Goal: Task Accomplishment & Management: Complete application form

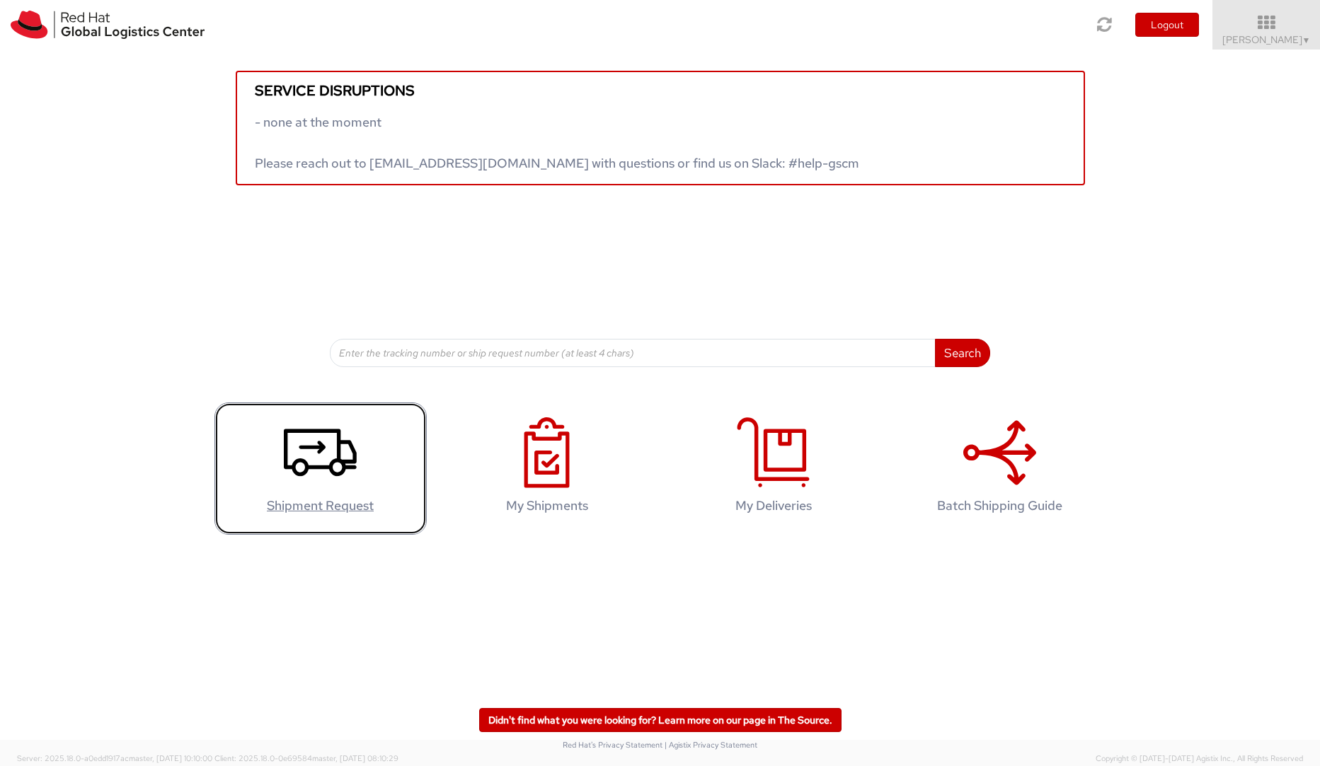
click at [325, 463] on icon at bounding box center [320, 453] width 73 height 71
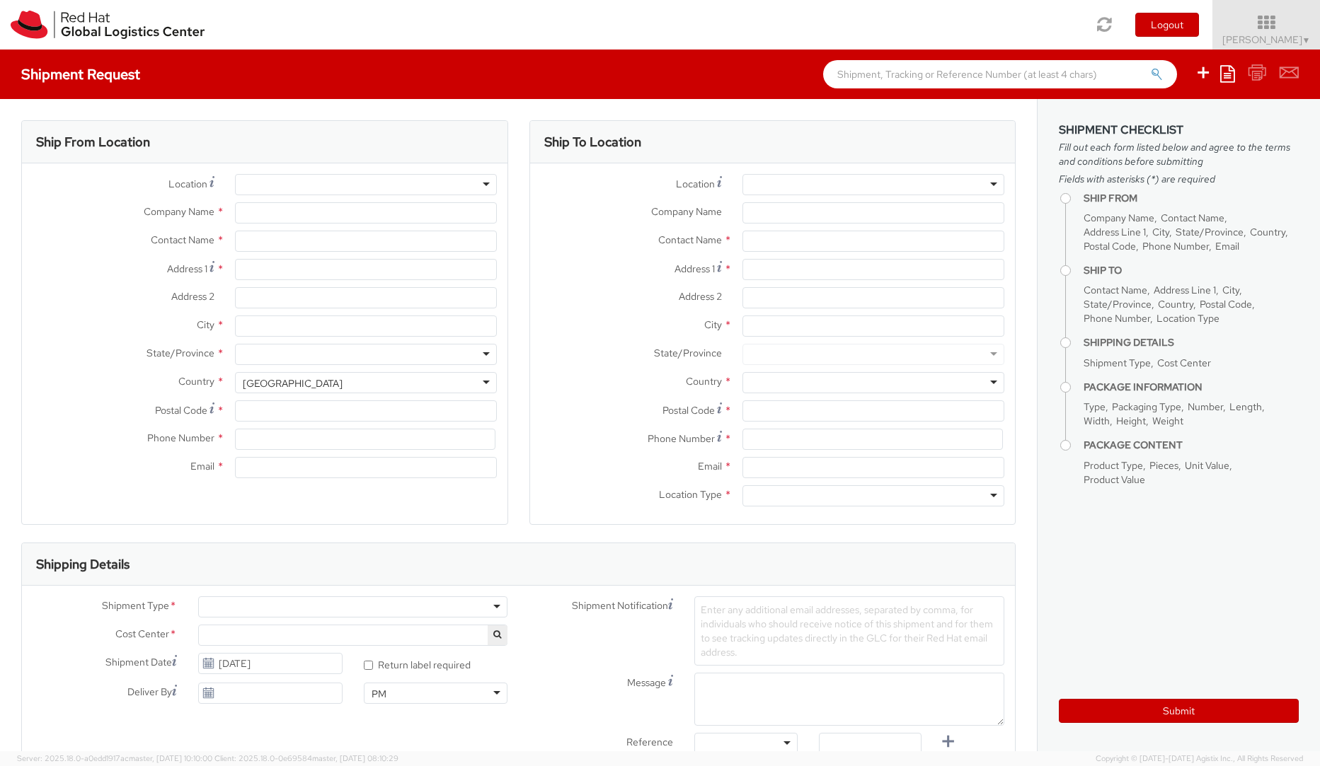
select select "716"
select select
click at [474, 180] on div at bounding box center [366, 184] width 262 height 21
type input "Red Hat GmbH"
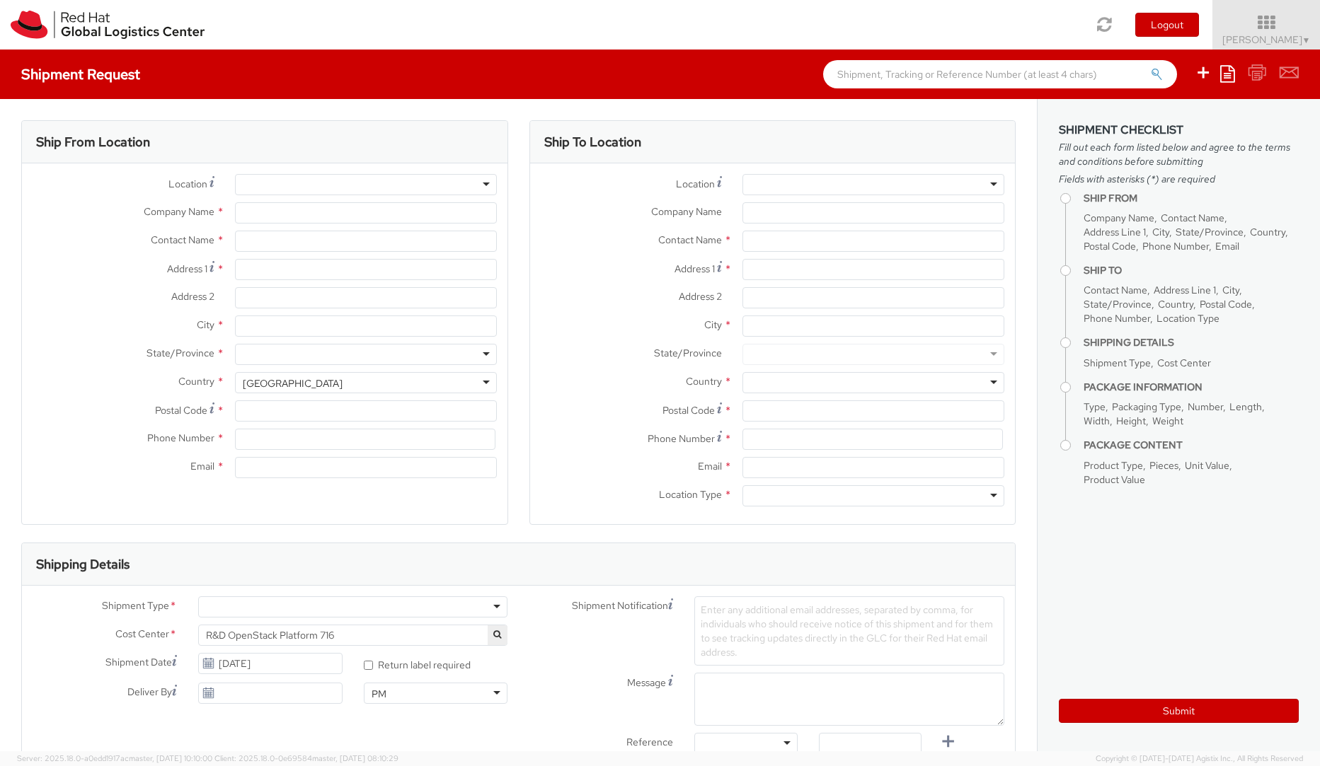
type input "[PERSON_NAME]"
type input "Werner-von-Siemens-Ring 12"
type input "Technopark II"
type input "MUNICH"
type input "85630"
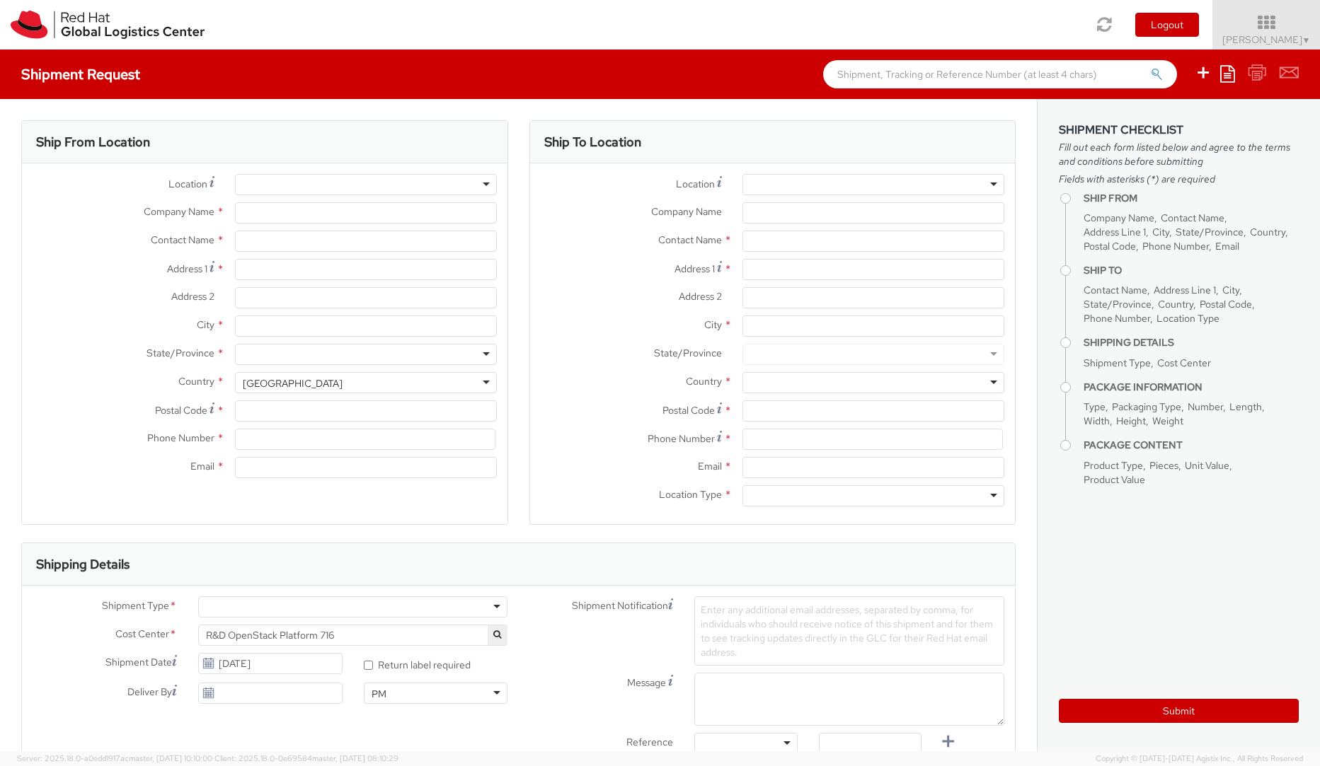
type input "4989205071237"
type input "apevec@redhat.com"
select select "CM"
select select "KGS"
click at [483, 185] on div "RH - Munich" at bounding box center [366, 184] width 262 height 21
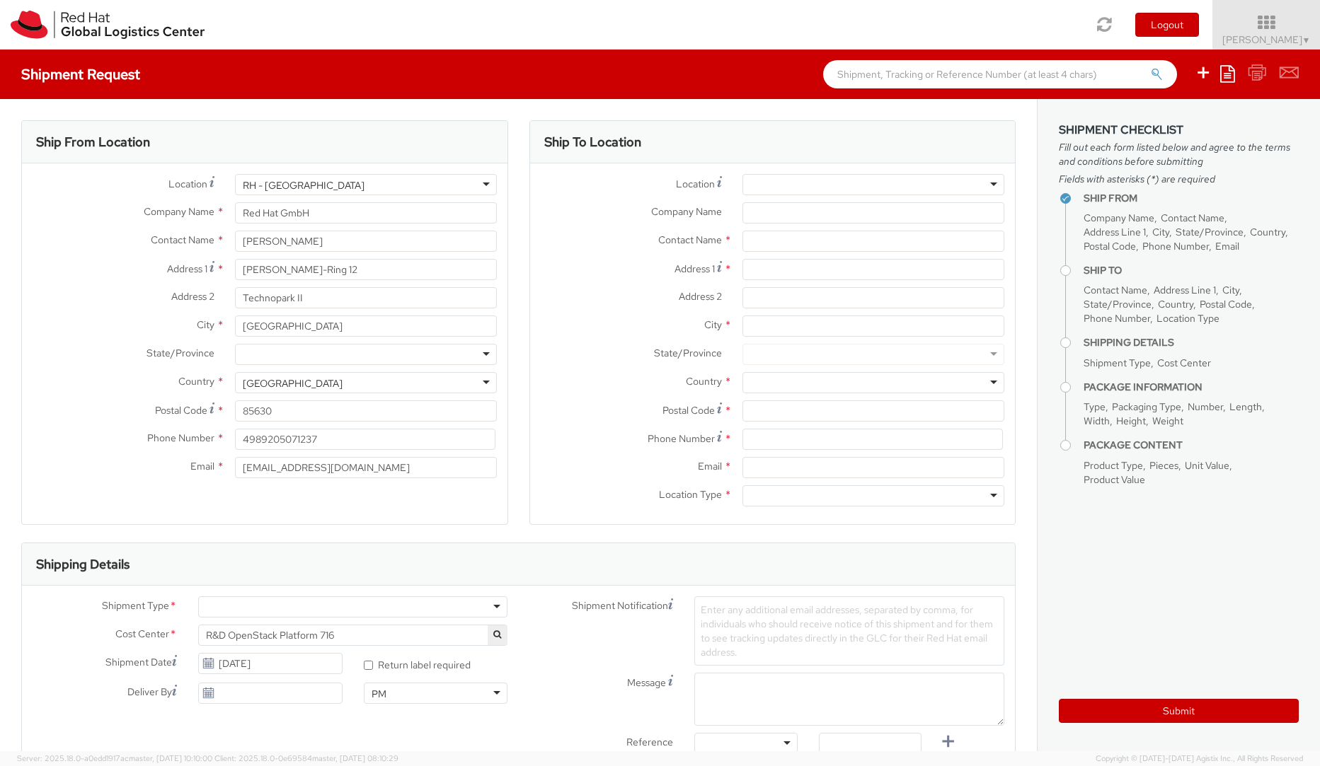
scroll to position [1378, 0]
click at [292, 324] on div "Location * RH - Munich RH - Munich RH - Amsterdam - MSO RH - Amsterdam Data Cen…" at bounding box center [264, 329] width 485 height 311
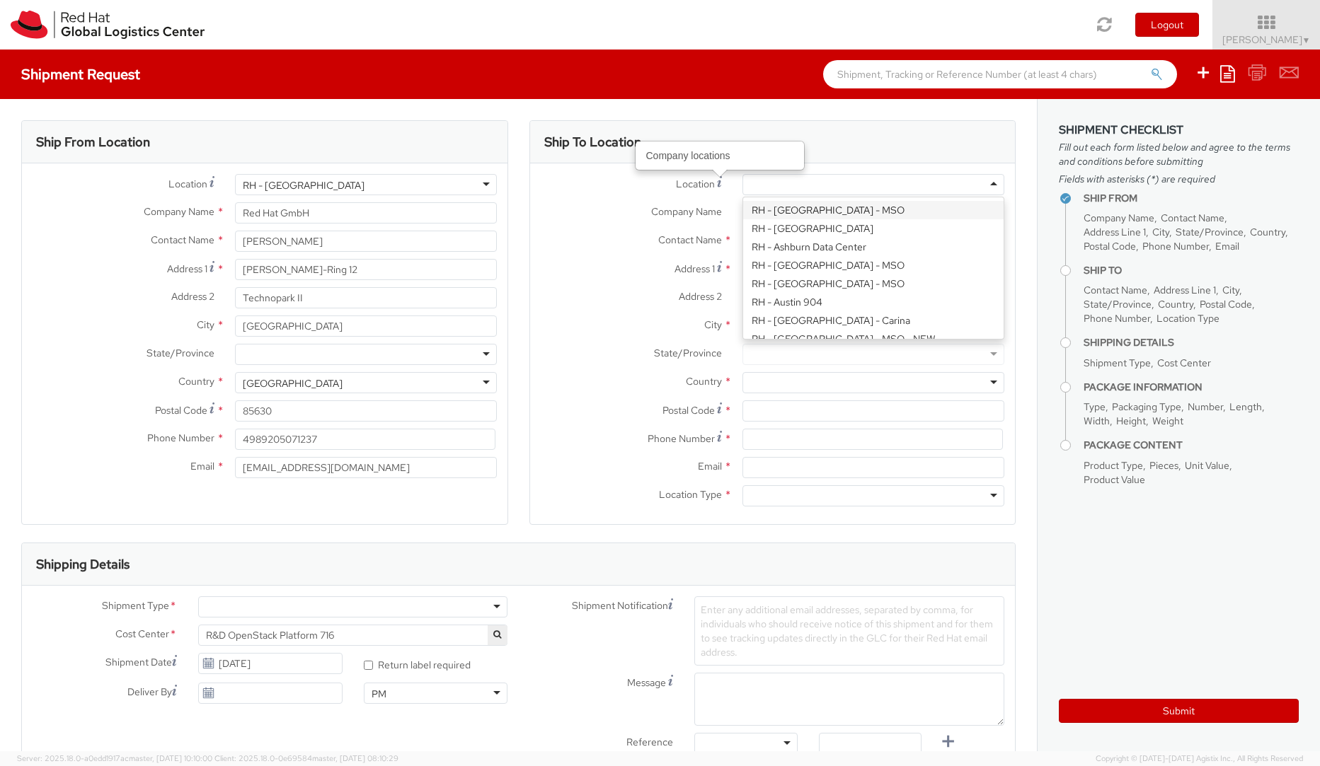
click at [966, 181] on div at bounding box center [873, 184] width 262 height 21
type input "brn"
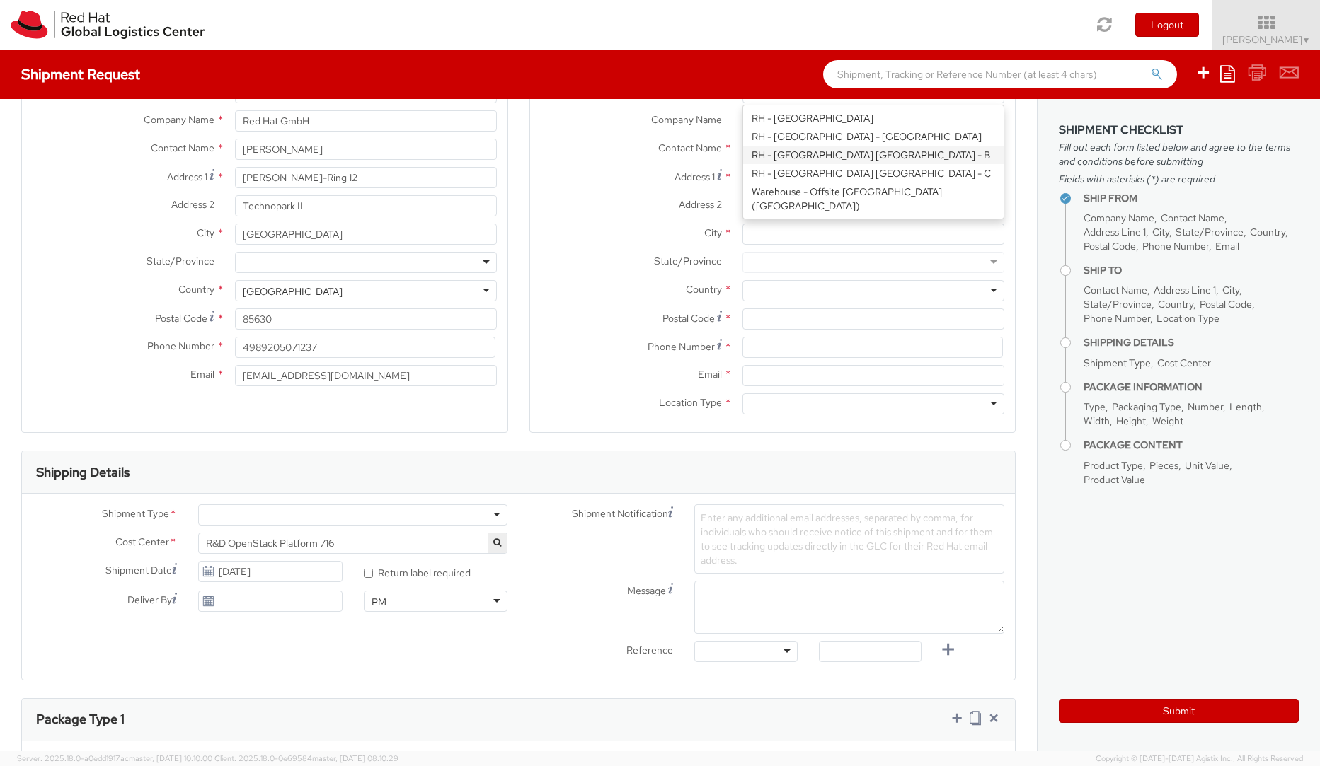
scroll to position [90, 0]
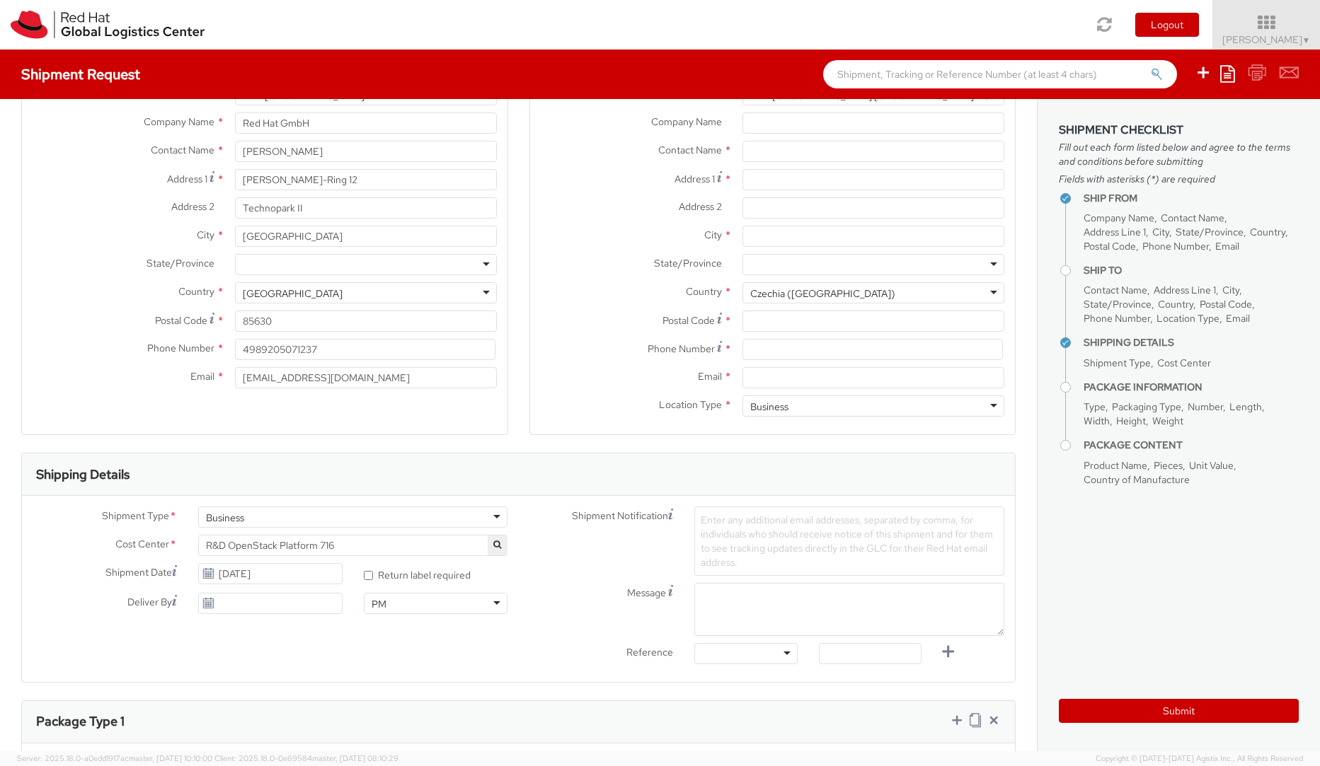
type input "Red Hat Czech s.r.o."
type input "Purkynova 665/115"
type input "BRNO"
type input "621 00"
type input "420 532 294 555"
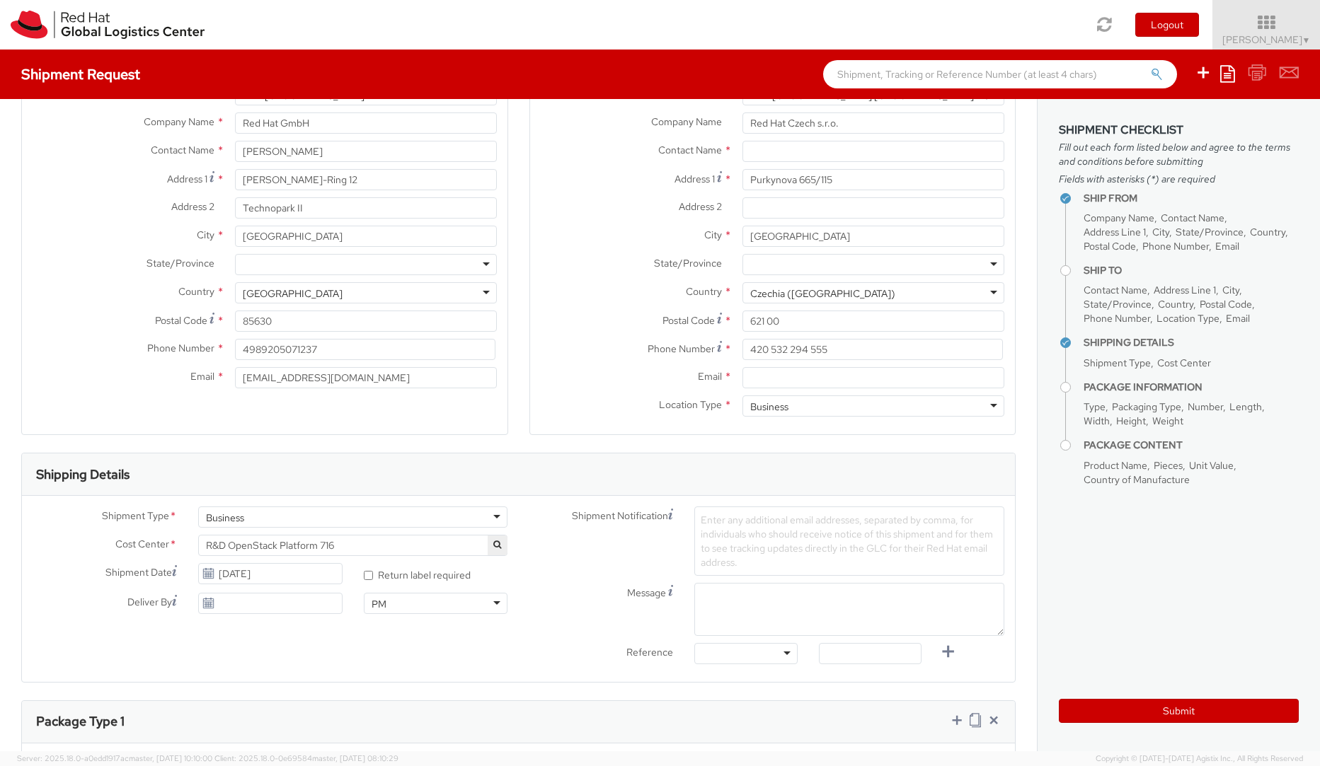
click at [828, 178] on div "Location * RH - Brno - Tech Park Brno - C RH - Brno - Tech Park Brno - C RH - A…" at bounding box center [772, 254] width 485 height 340
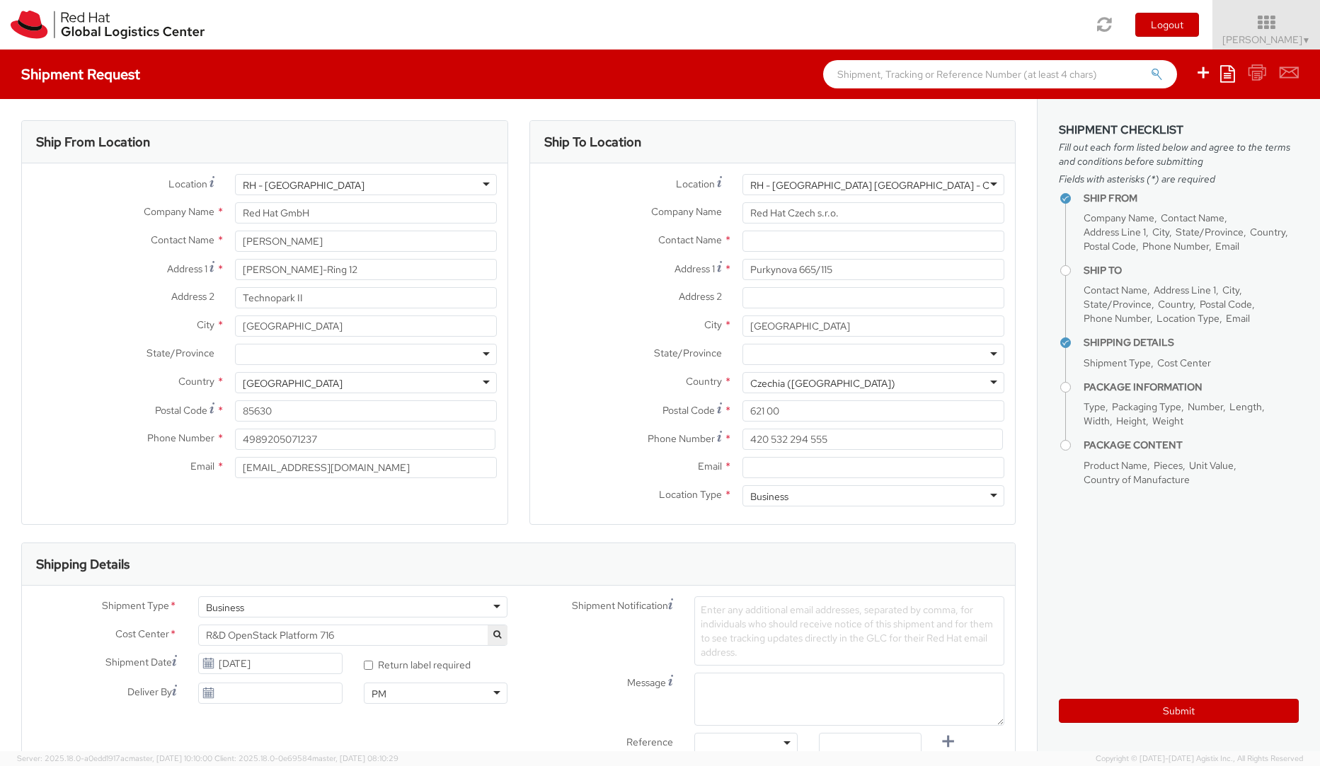
scroll to position [445, 0]
click at [908, 183] on div "RH - Brno - Tech Park Brno - C" at bounding box center [873, 184] width 262 height 21
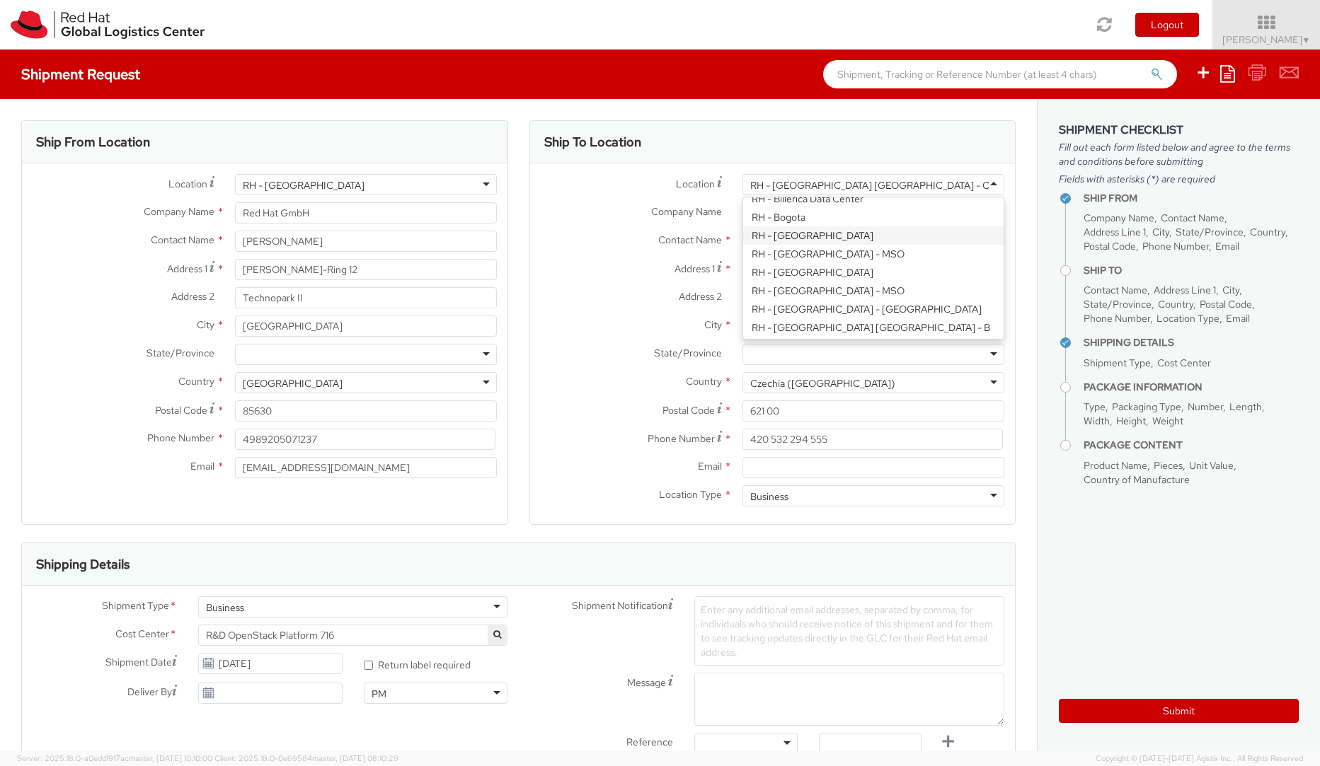
scroll to position [304, 0]
type input "Purkynova 647/111"
click at [846, 323] on div "Location * RH - Brno - Tech Park Brno - C RH - Brno - Tech Park Brno - C RH - A…" at bounding box center [772, 344] width 485 height 340
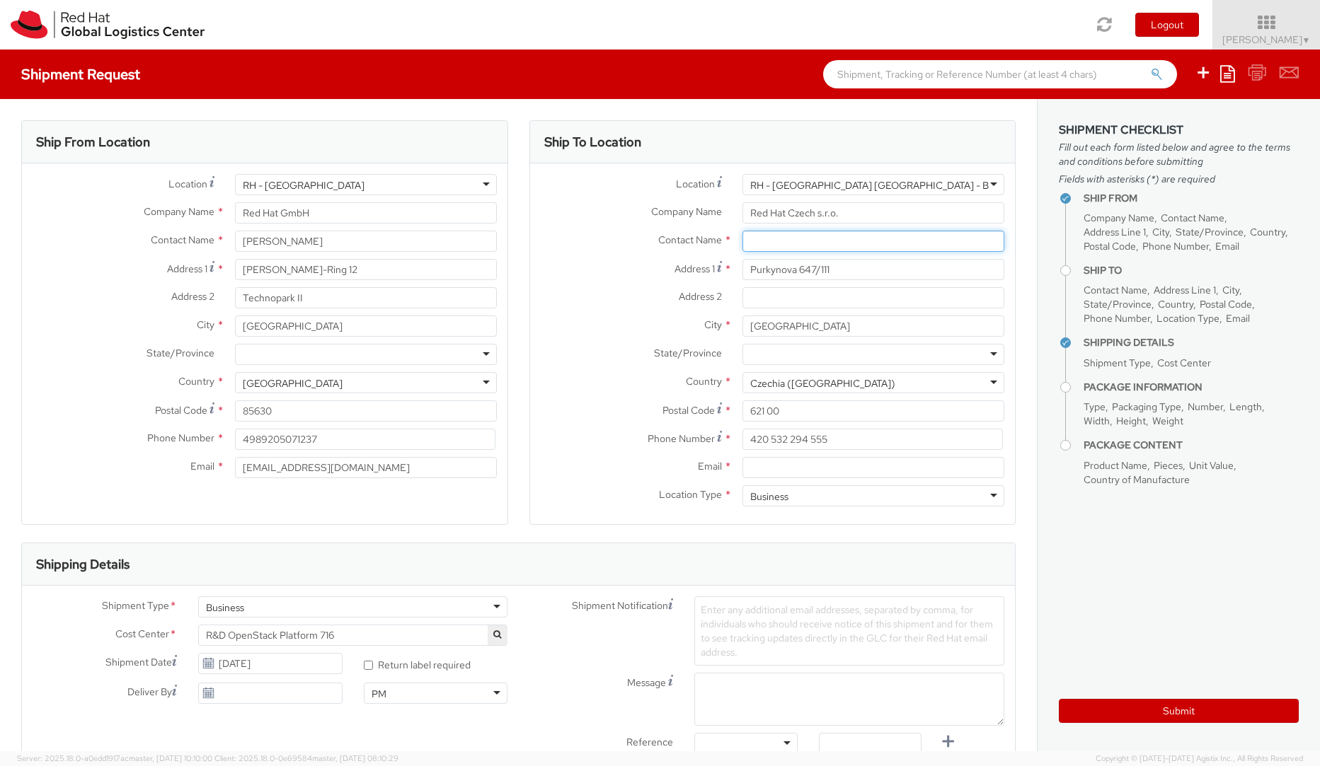
click at [764, 246] on input "text" at bounding box center [873, 241] width 262 height 21
paste input "Attn: Red Hat IT - Endpoint Systems"
click at [764, 246] on input "Attn: Red Hat IT - Endpoint Systems" at bounding box center [873, 241] width 262 height 21
type input "Attn: Red Hat IT - Endpoint Systems"
click at [752, 464] on input "Email *" at bounding box center [873, 467] width 262 height 21
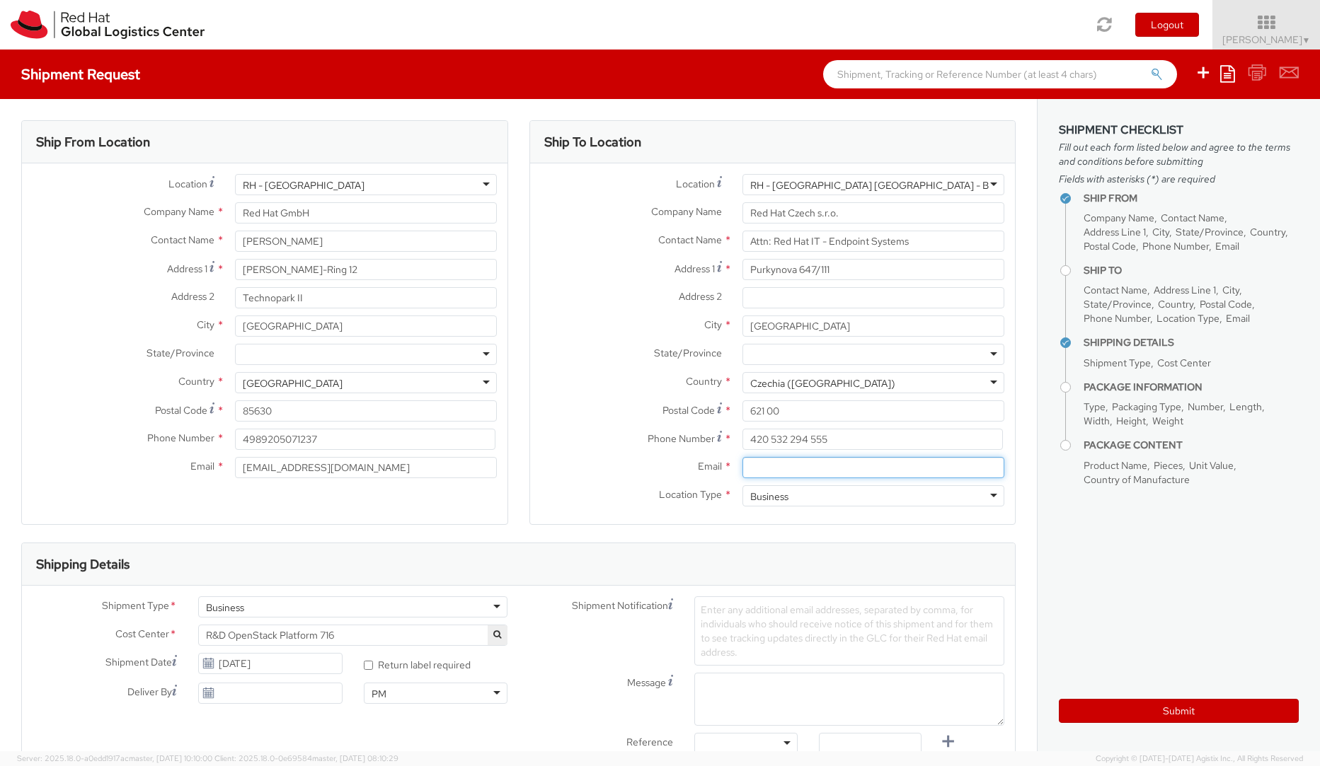
paste input "laptop-return@redhat.com"
type input "laptop-return@redhat.com"
click at [599, 483] on div "Email * laptop-return@redhat.com" at bounding box center [772, 471] width 485 height 28
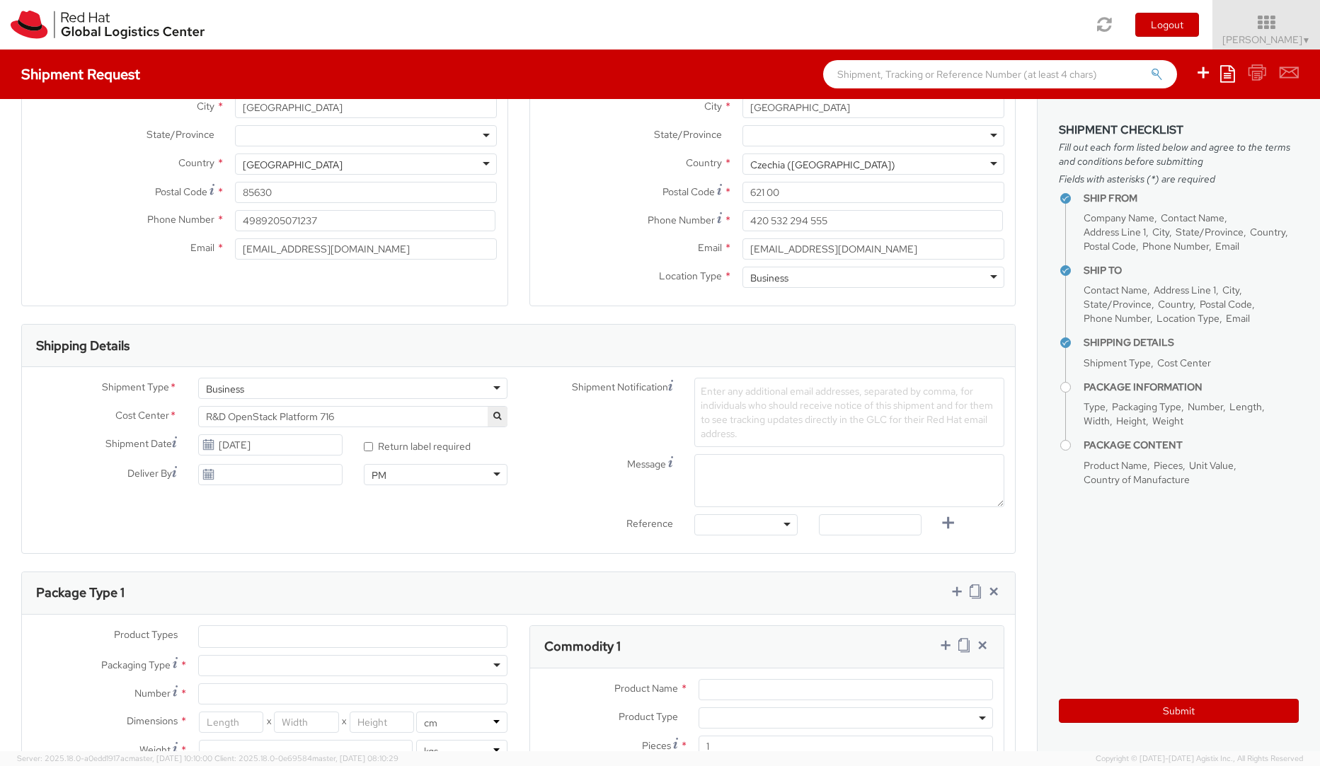
scroll to position [254, 0]
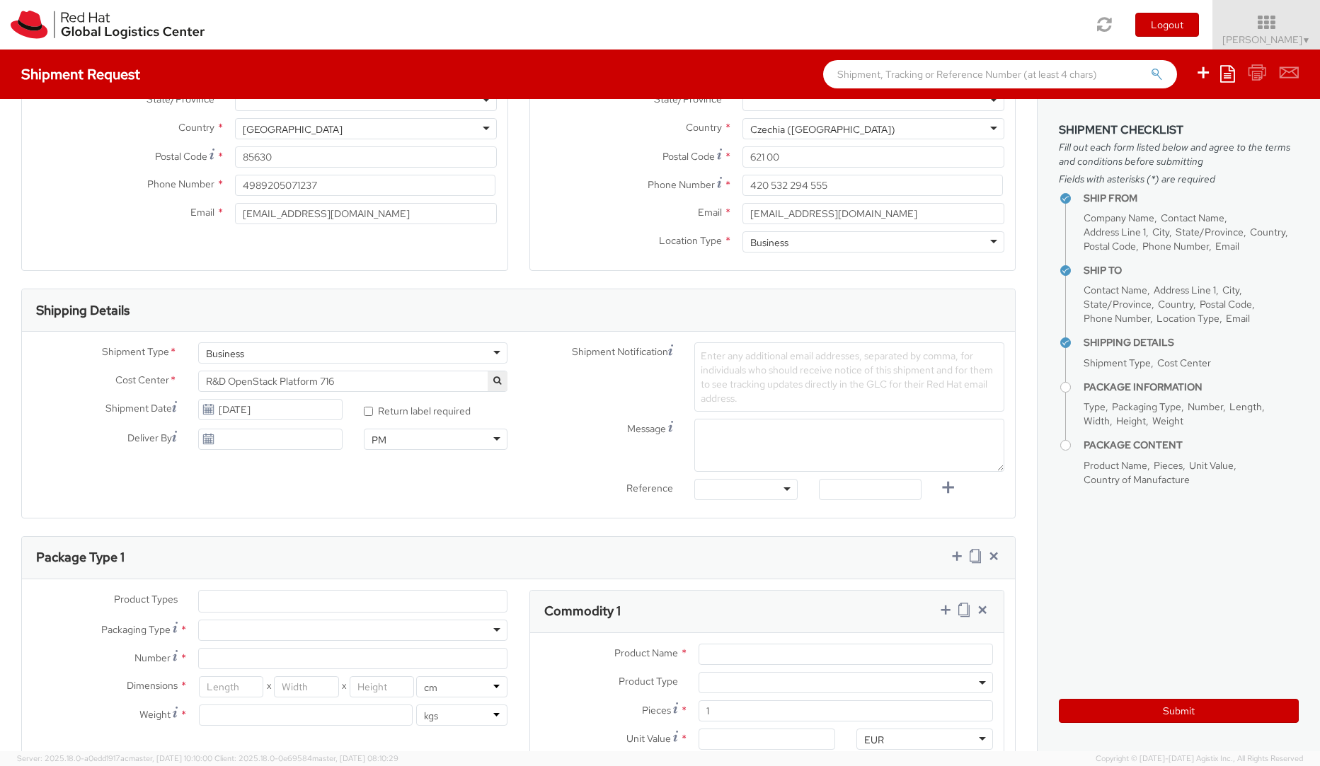
click at [414, 386] on span "R&D OpenStack Platform 716" at bounding box center [353, 381] width 294 height 13
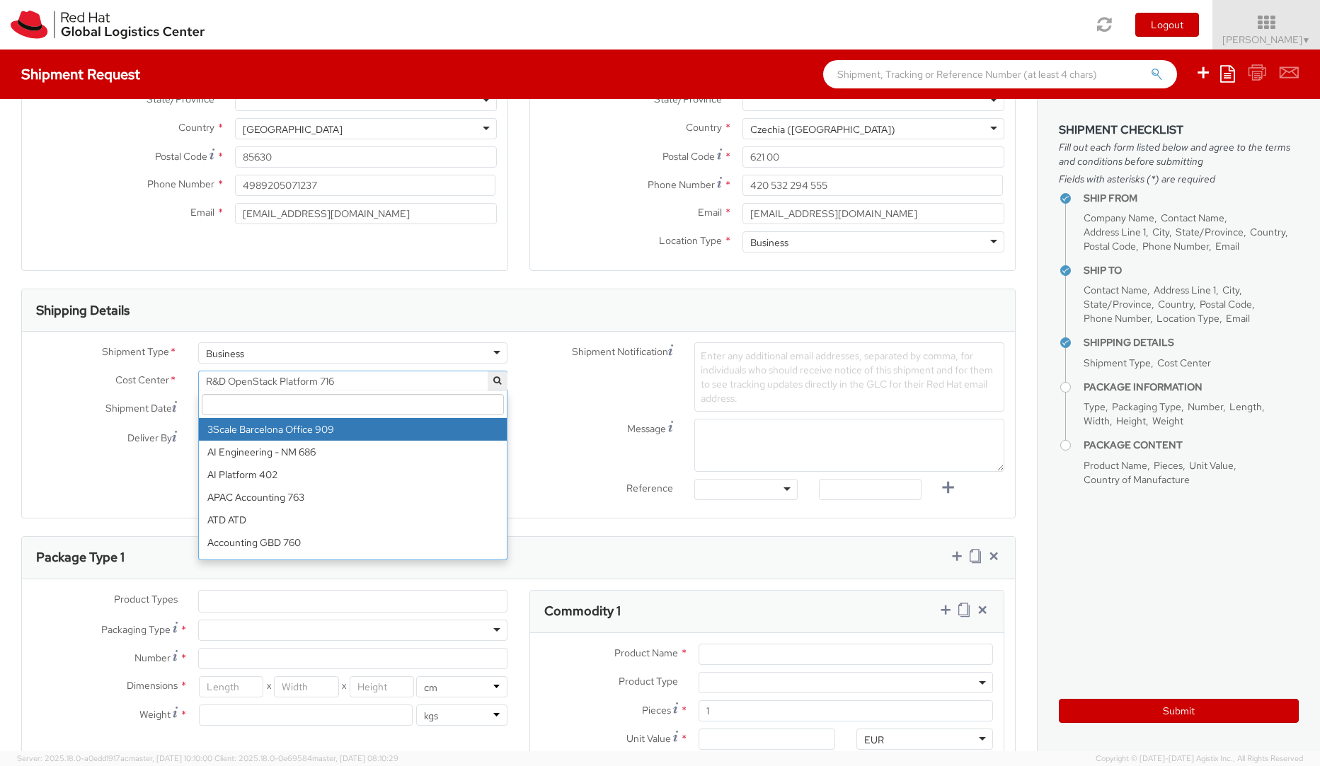
click at [258, 406] on input "search" at bounding box center [353, 404] width 303 height 21
paste input "IT Fixed Assets and Contracts 850"
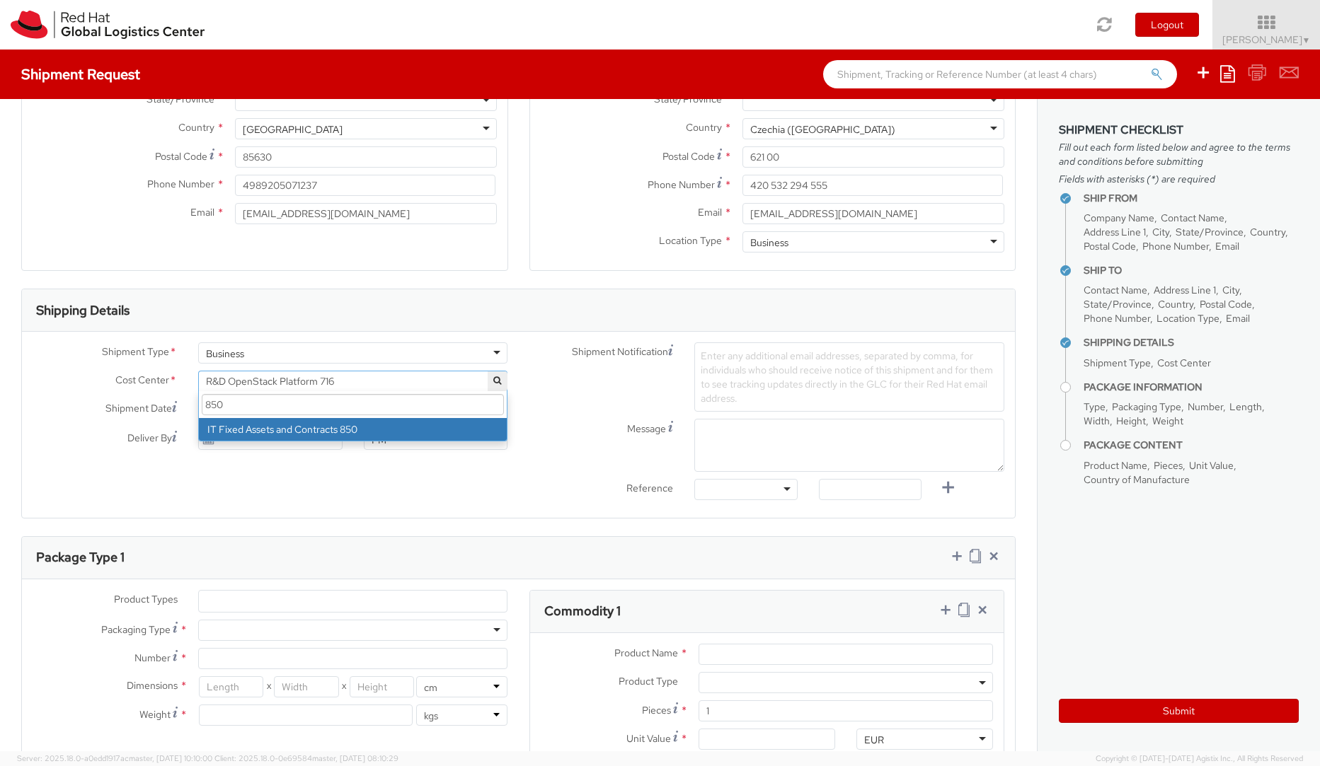
type input "850"
select select "850"
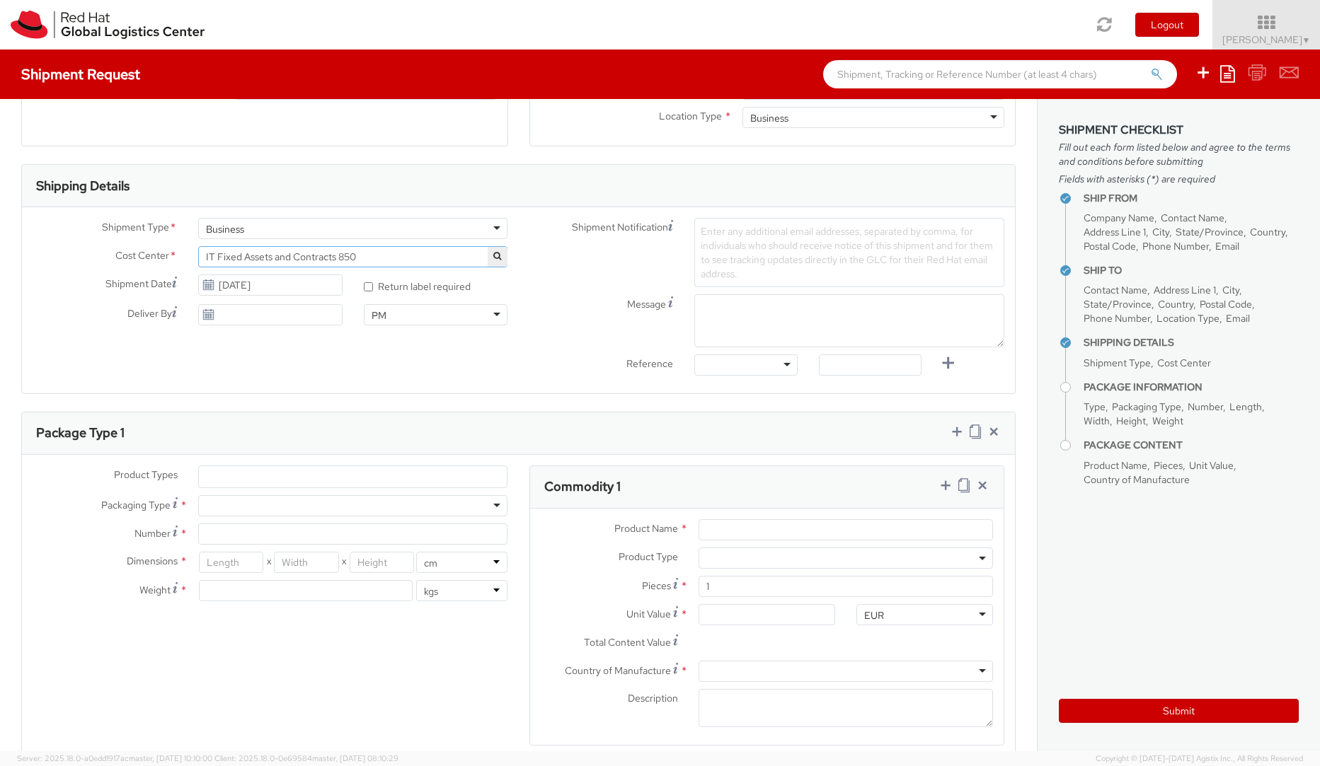
scroll to position [379, 0]
click at [747, 251] on div "Enter any additional email addresses, separated by comma, for individuals who s…" at bounding box center [849, 251] width 310 height 69
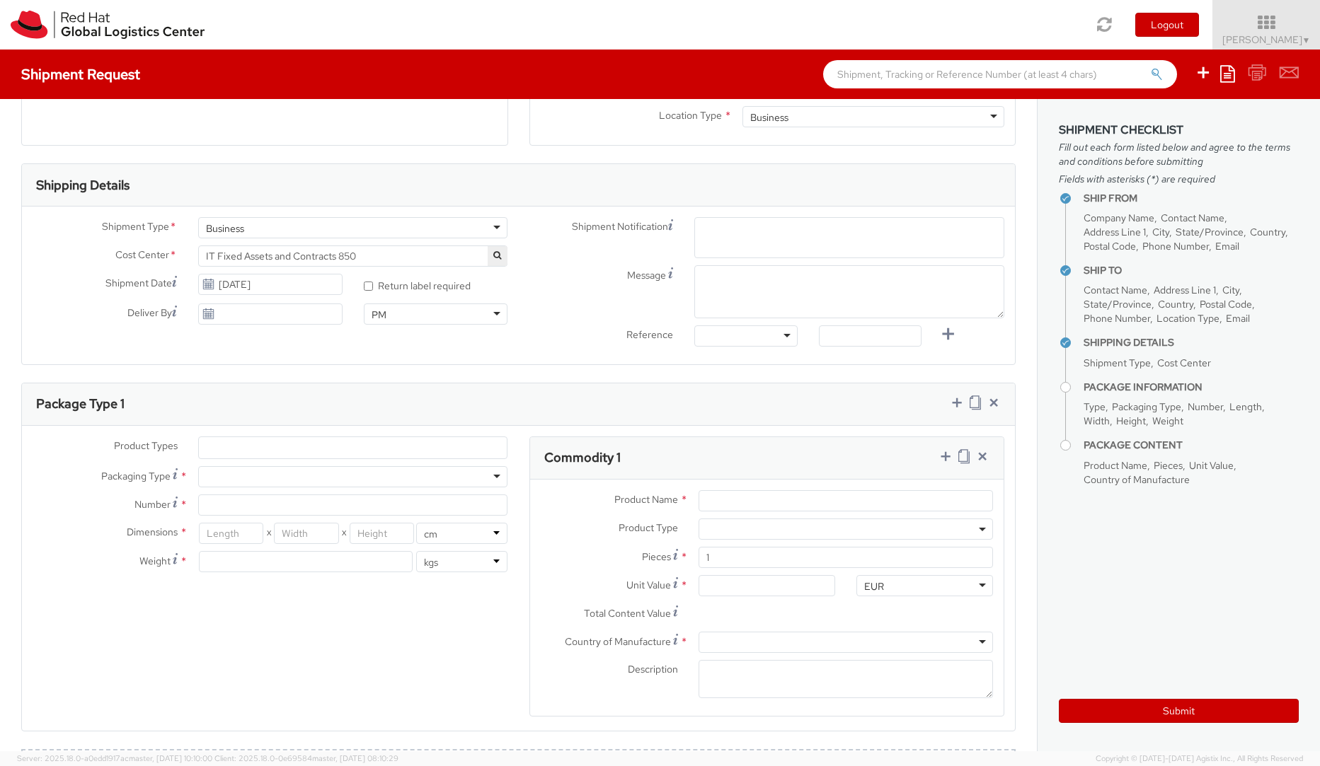
paste input "emea-eshub@redhat.com"
paste input ".com"
type input "emea-eshub@redhat.com"
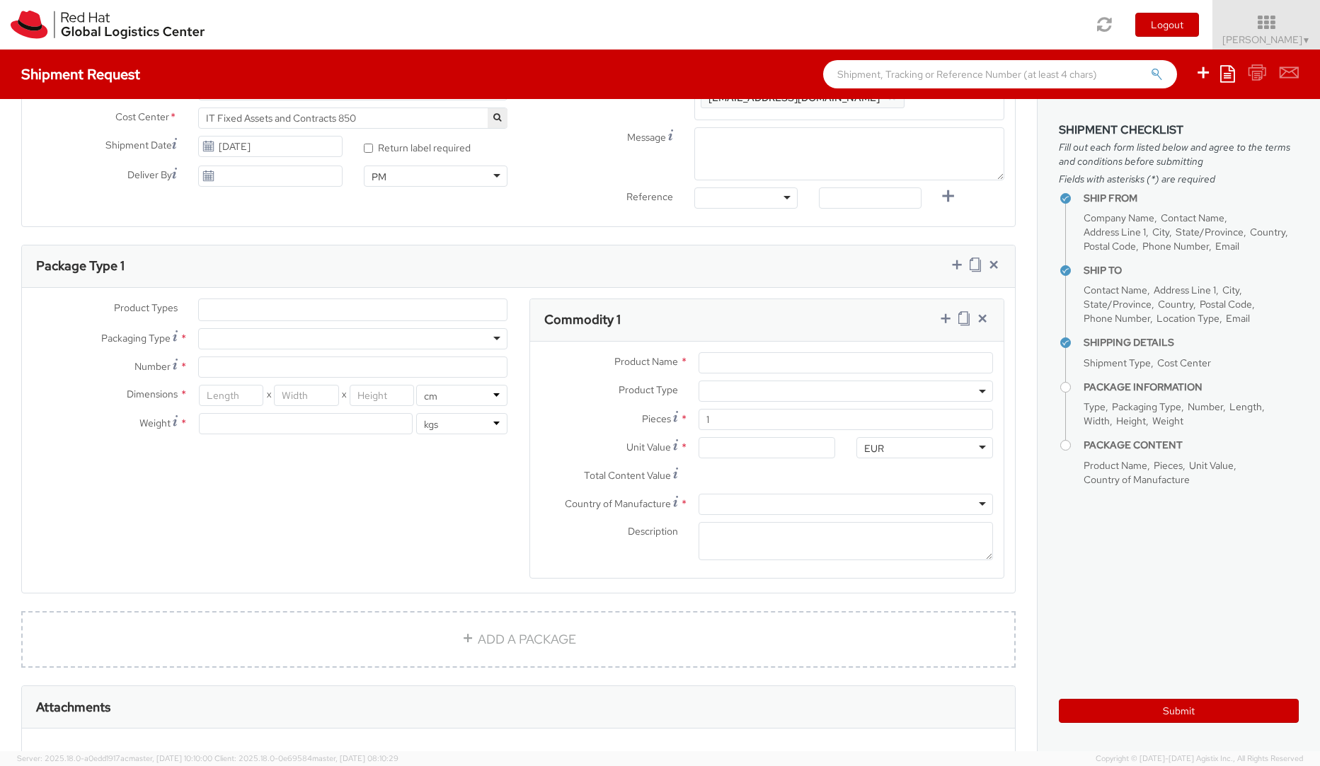
scroll to position [551, 0]
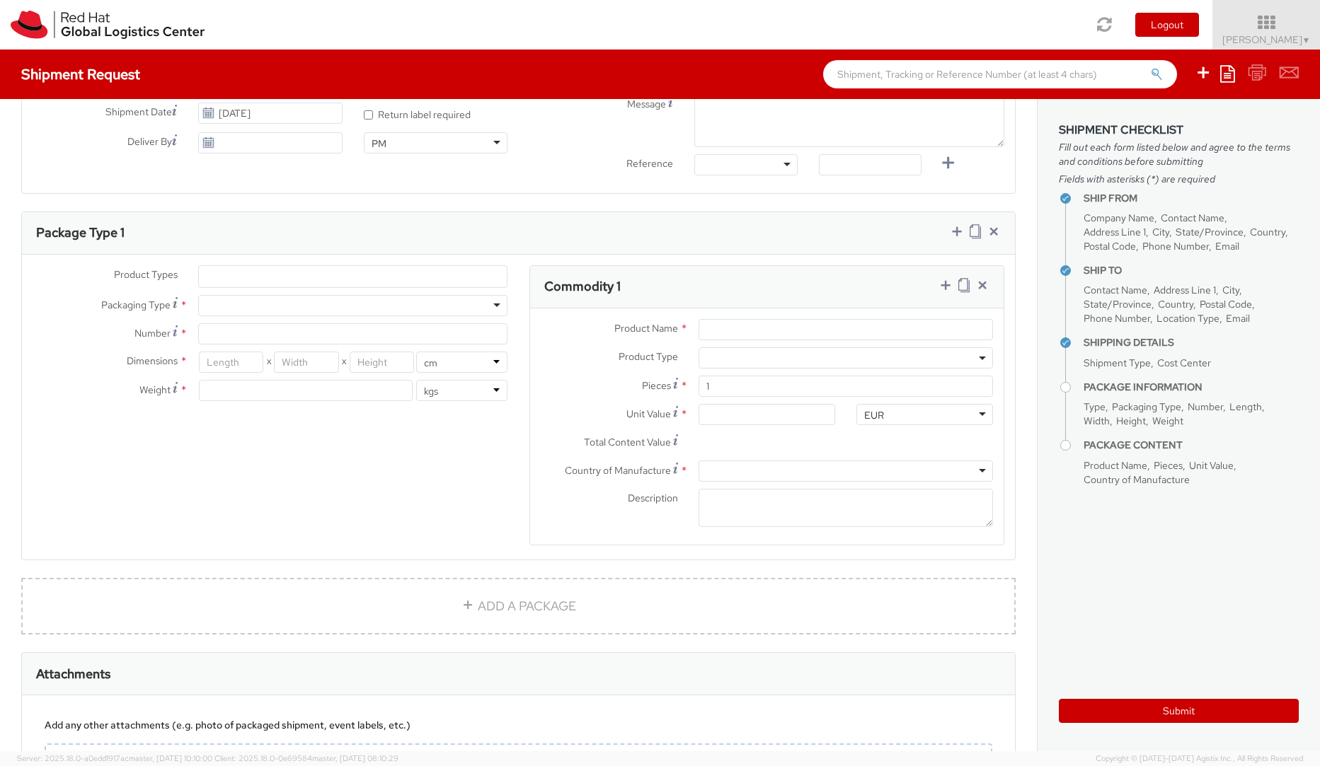
click at [484, 308] on div at bounding box center [353, 305] width 310 height 21
click at [188, 351] on div "Product Types * Documents Docking Station Laptop Monitor Other Hardware Server …" at bounding box center [270, 340] width 497 height 150
